Goal: Find specific page/section: Find specific page/section

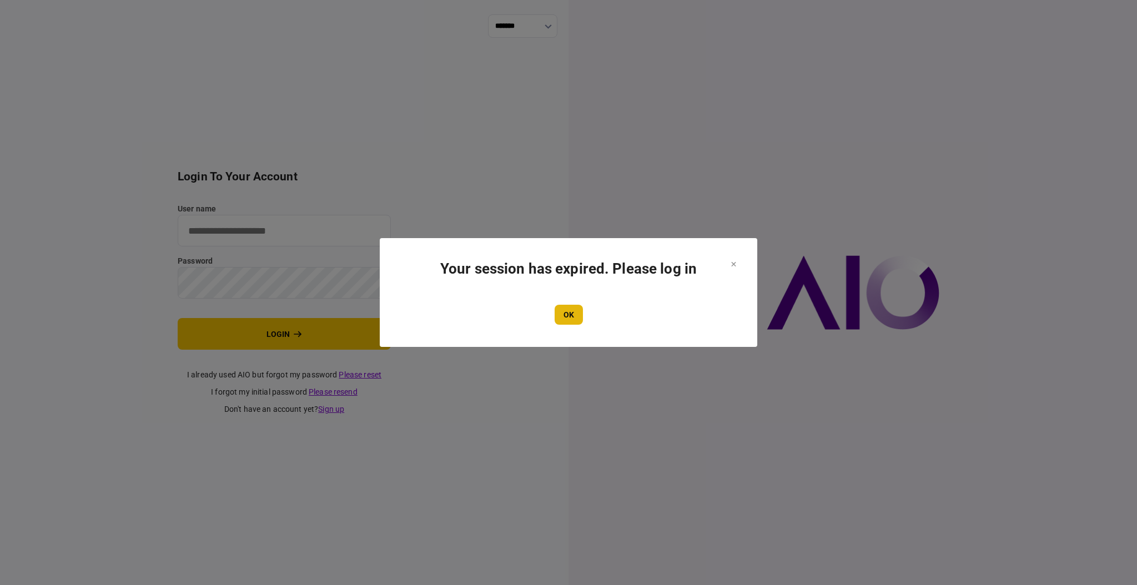
click at [568, 316] on button "OK" at bounding box center [569, 315] width 28 height 20
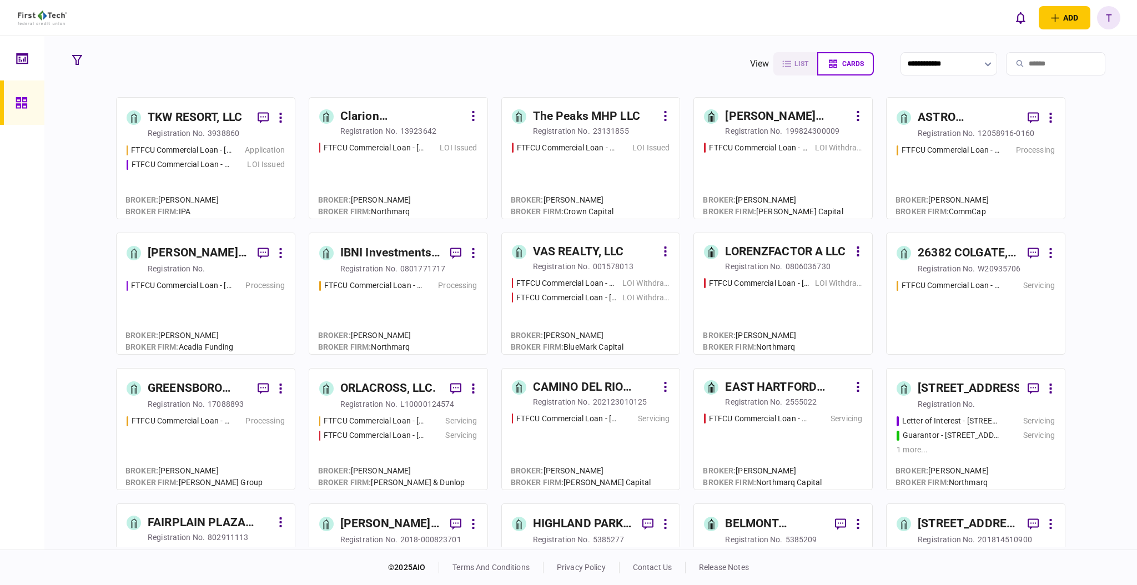
click at [940, 113] on div "ASTRO PROPERTIES LLC" at bounding box center [968, 118] width 101 height 18
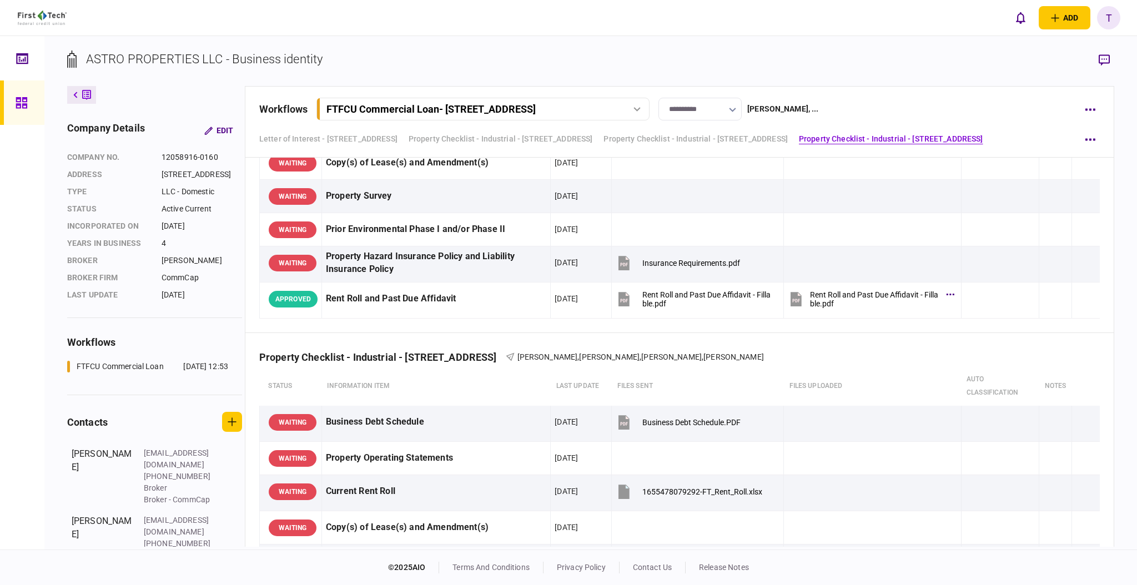
scroll to position [1565, 0]
